Goal: Navigation & Orientation: Find specific page/section

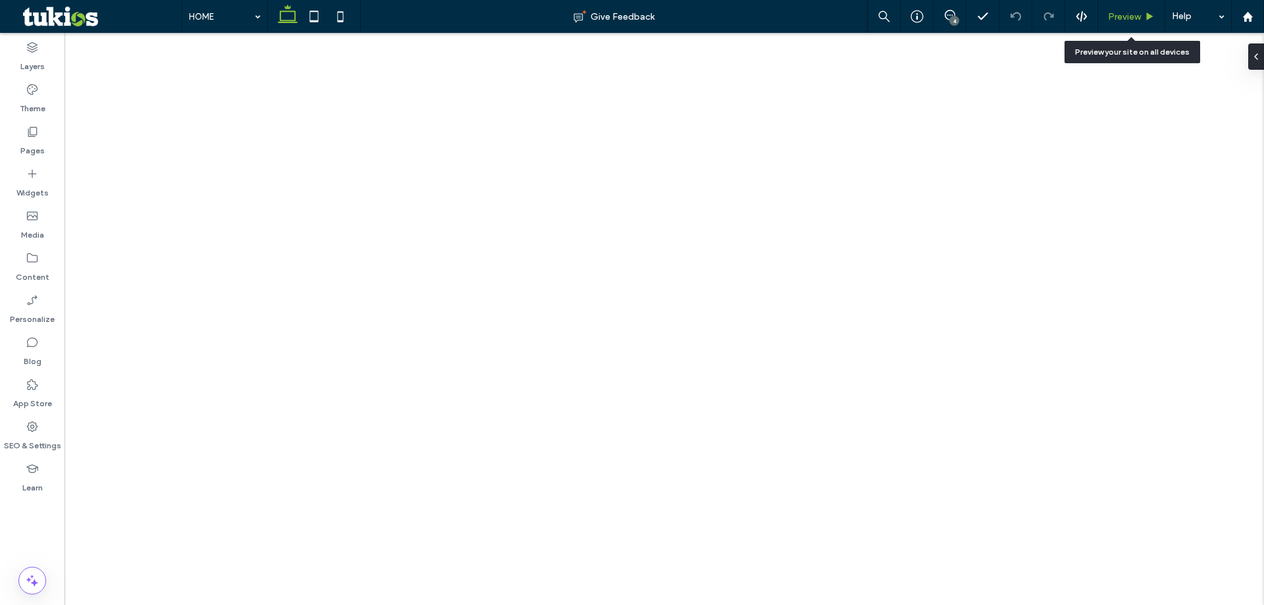
drag, startPoint x: 0, startPoint y: 0, endPoint x: 1132, endPoint y: 16, distance: 1131.7
click at [1132, 16] on span "Preview" at bounding box center [1124, 16] width 33 height 11
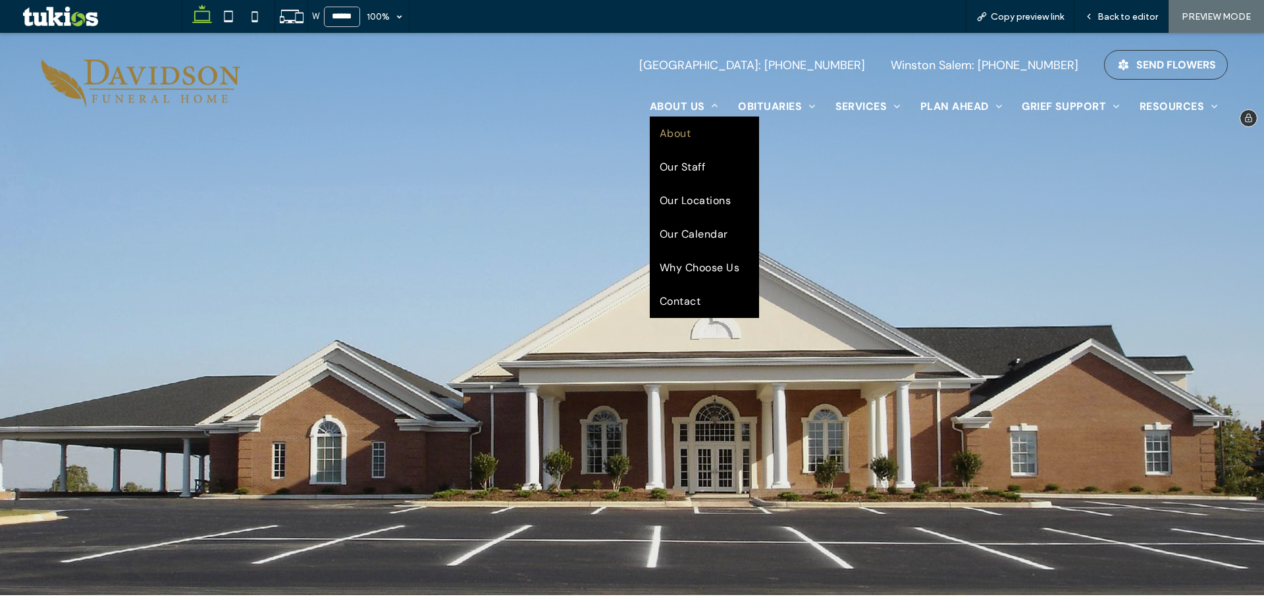
click at [696, 136] on link "About" at bounding box center [704, 134] width 109 height 34
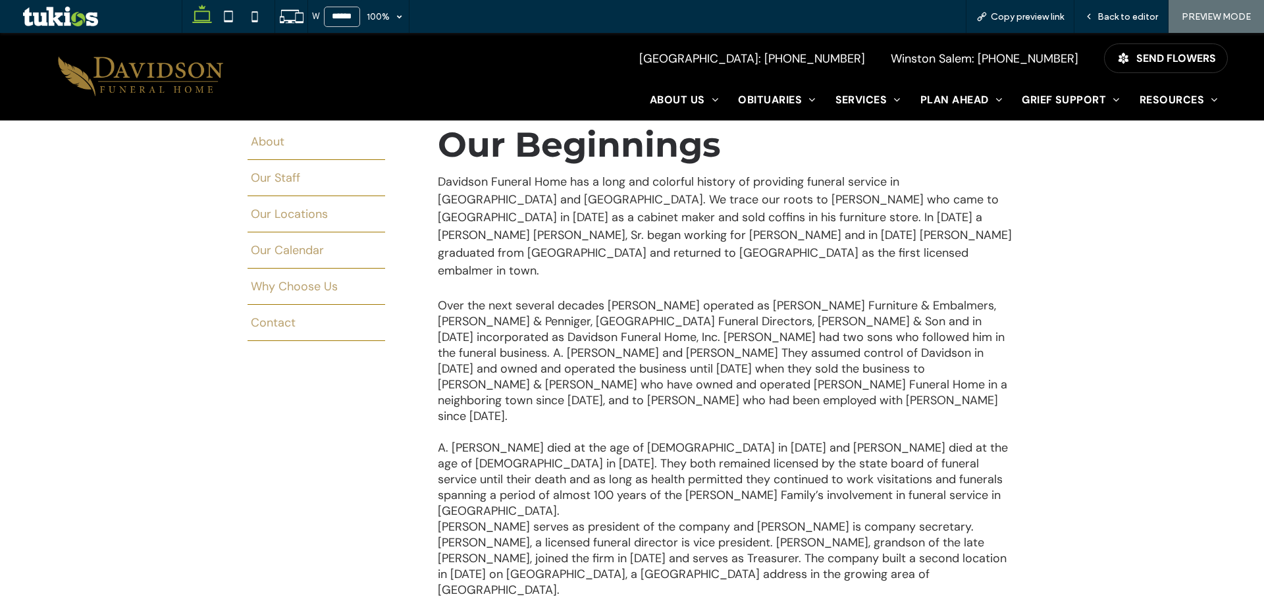
scroll to position [197, 0]
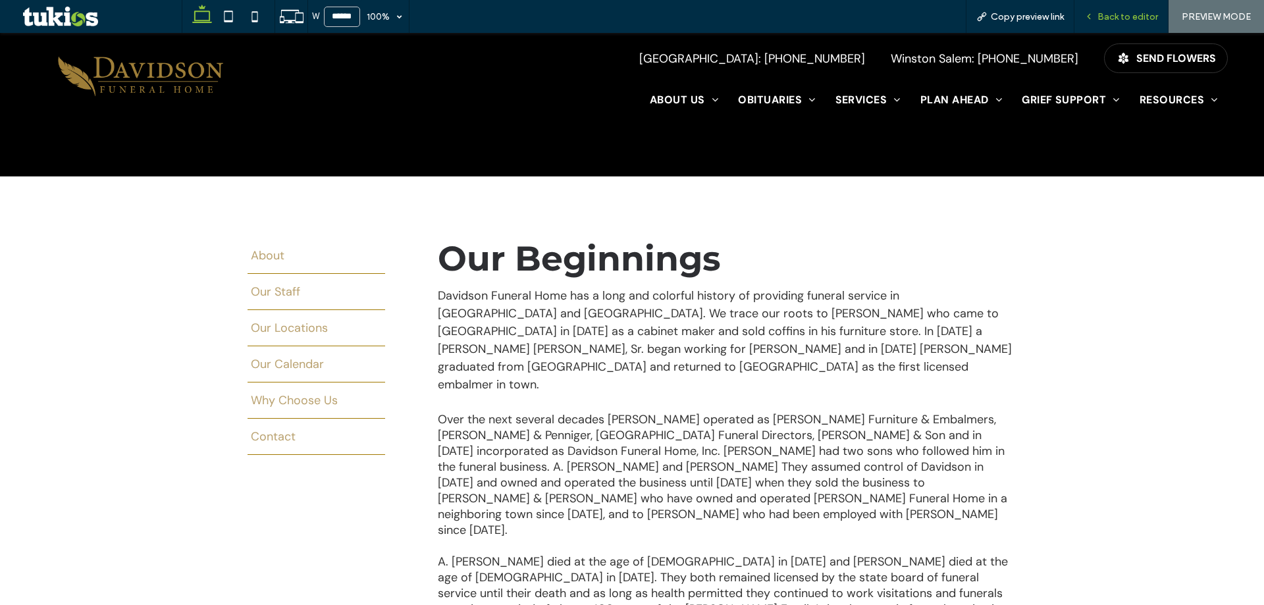
click at [1136, 21] on span "Back to editor" at bounding box center [1127, 16] width 61 height 11
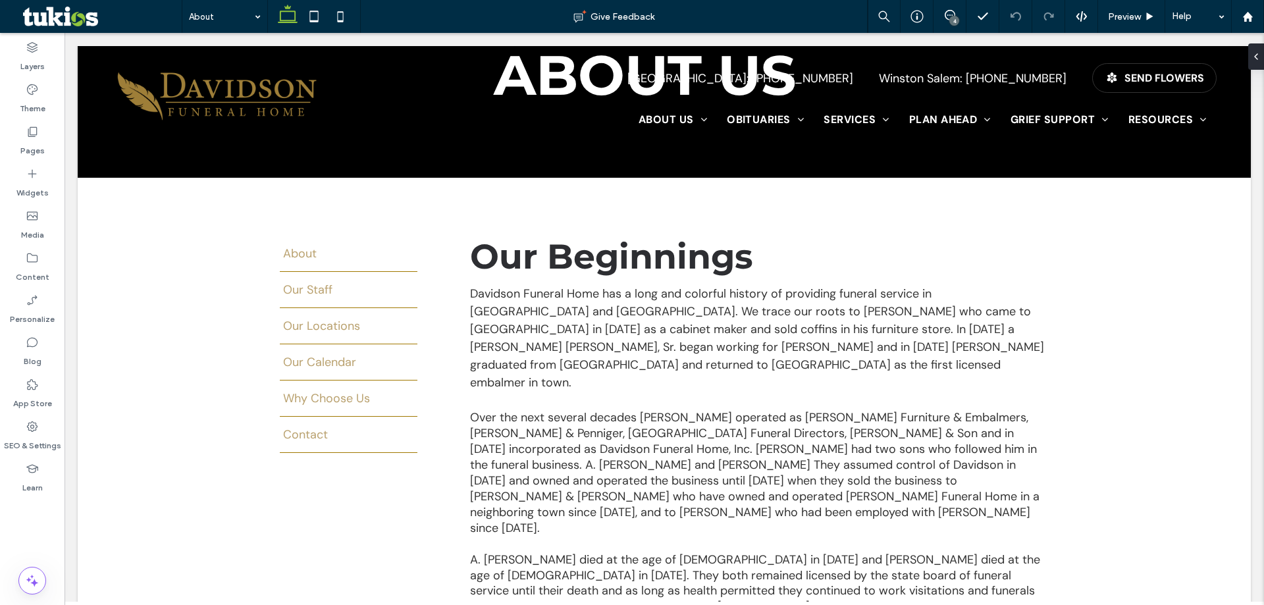
scroll to position [188, 0]
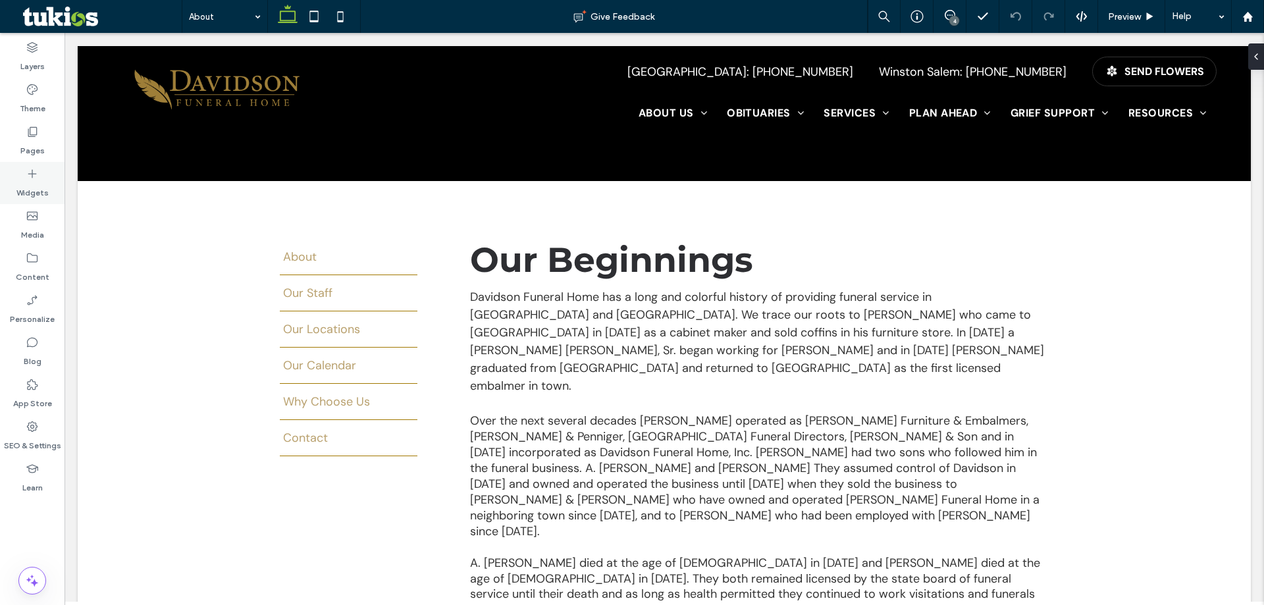
click at [47, 188] on label "Widgets" at bounding box center [32, 189] width 32 height 18
